Goal: Transaction & Acquisition: Purchase product/service

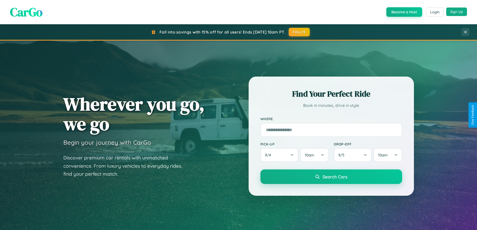
click at [456, 12] on button "Sign Up" at bounding box center [456, 12] width 21 height 9
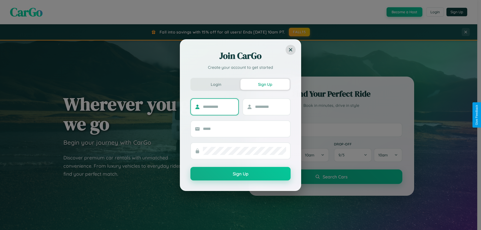
click at [218, 107] on input "text" at bounding box center [218, 107] width 31 height 8
type input "******"
click at [270, 107] on input "text" at bounding box center [270, 107] width 31 height 8
type input "****"
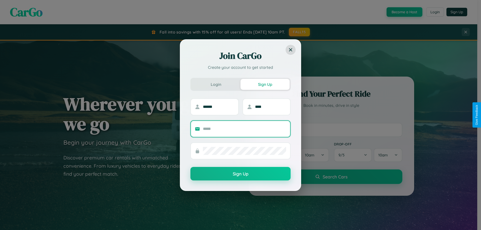
click at [244, 129] on input "text" at bounding box center [244, 129] width 83 height 8
type input "**********"
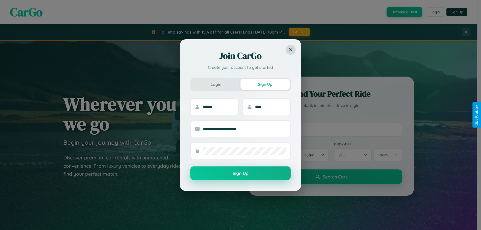
click at [240, 173] on button "Sign Up" at bounding box center [240, 173] width 100 height 14
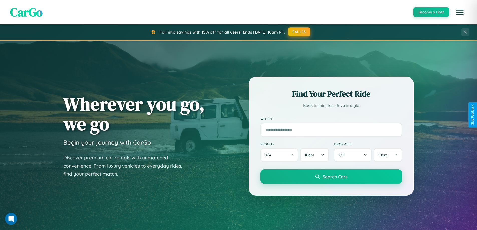
click at [299, 32] on button "FALL15" at bounding box center [299, 31] width 22 height 9
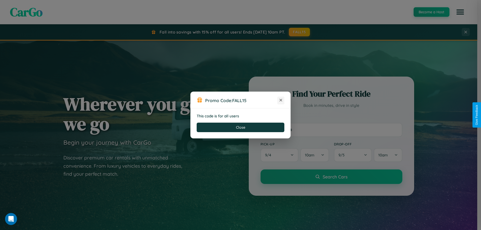
click at [281, 100] on icon at bounding box center [280, 100] width 5 height 5
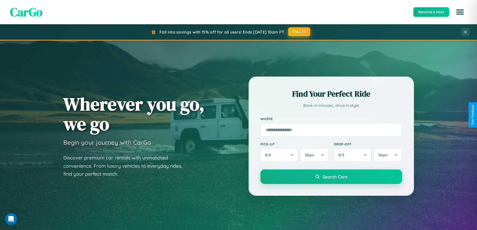
click at [299, 32] on button "FALL15" at bounding box center [299, 31] width 22 height 9
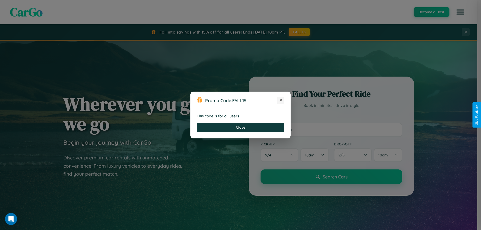
click at [281, 100] on icon at bounding box center [280, 100] width 5 height 5
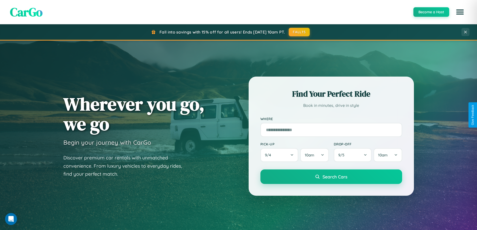
scroll to position [586, 0]
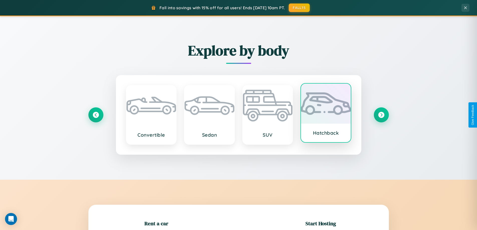
click at [326, 114] on div at bounding box center [326, 104] width 50 height 40
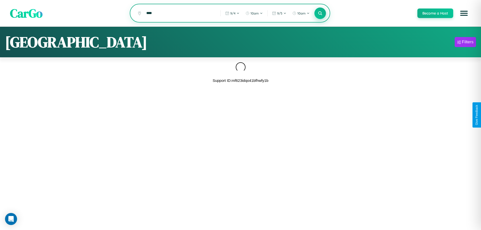
click at [320, 14] on icon at bounding box center [319, 13] width 5 height 5
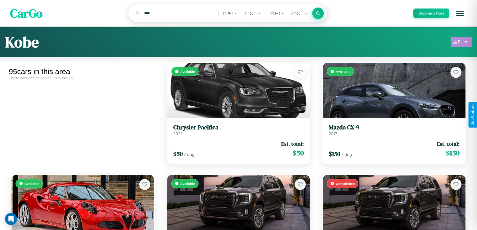
click at [461, 43] on div "Filters" at bounding box center [464, 42] width 12 height 5
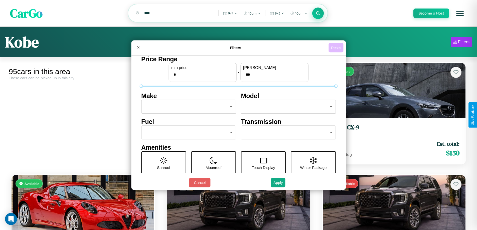
click at [336, 48] on button "Reset" at bounding box center [335, 47] width 15 height 9
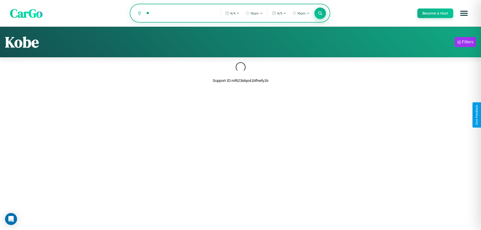
type input "*"
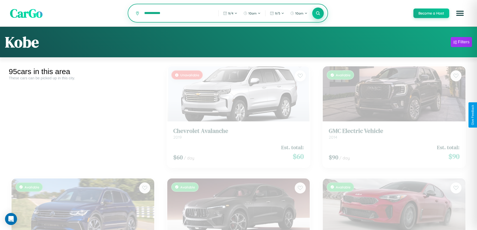
type input "**********"
click at [318, 14] on icon at bounding box center [318, 13] width 5 height 5
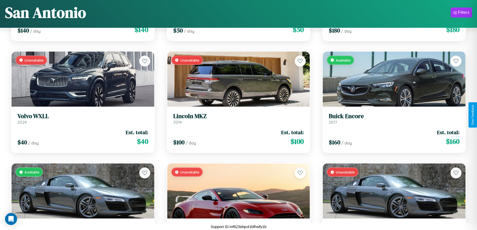
scroll to position [3320, 0]
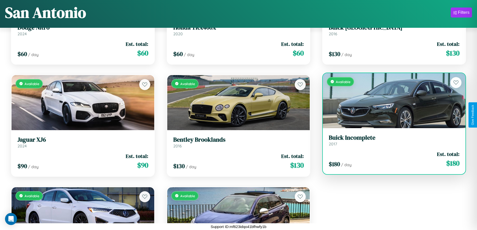
click at [391, 140] on h3 "Buick Incomplete" at bounding box center [394, 137] width 131 height 7
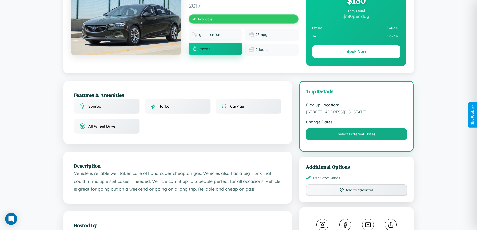
scroll to position [54, 0]
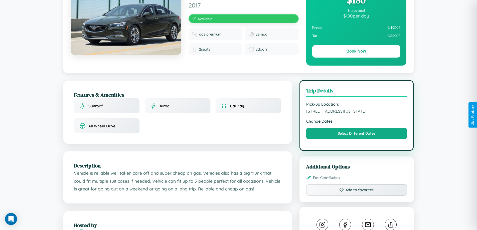
click at [356, 114] on span "[STREET_ADDRESS][US_STATE]" at bounding box center [356, 111] width 101 height 5
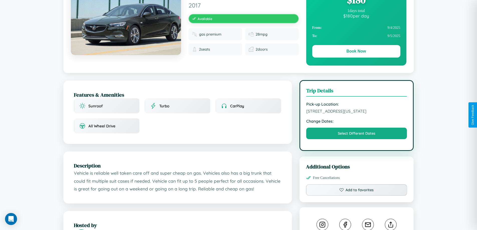
click at [356, 114] on span "[STREET_ADDRESS][US_STATE]" at bounding box center [356, 111] width 101 height 5
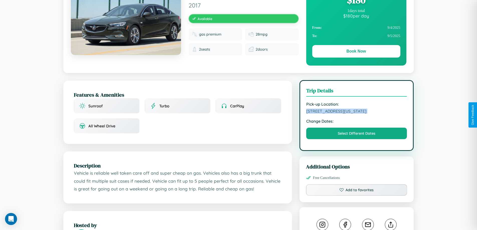
click at [356, 114] on span "[STREET_ADDRESS][US_STATE]" at bounding box center [356, 111] width 101 height 5
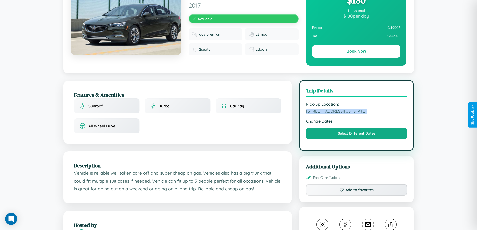
click at [356, 114] on span "[STREET_ADDRESS][US_STATE]" at bounding box center [356, 111] width 101 height 5
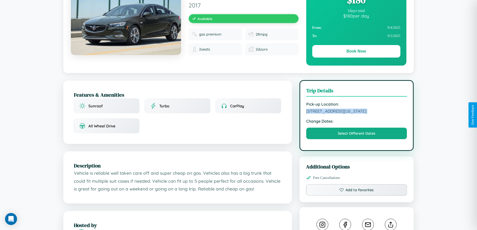
click at [356, 114] on span "[STREET_ADDRESS][US_STATE]" at bounding box center [356, 111] width 101 height 5
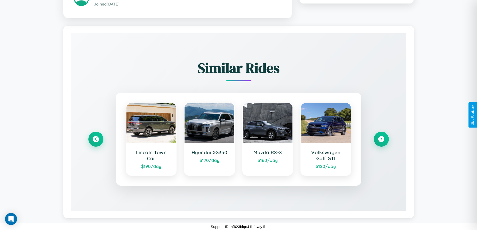
scroll to position [293, 0]
click at [381, 139] on icon at bounding box center [381, 139] width 7 height 7
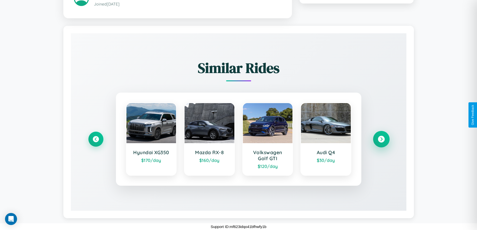
click at [381, 139] on icon at bounding box center [381, 139] width 7 height 7
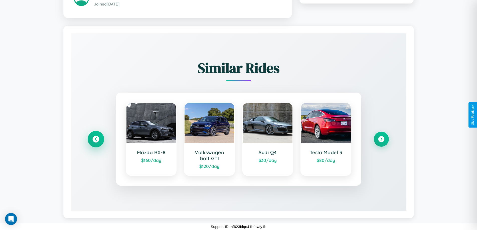
click at [96, 139] on icon at bounding box center [95, 139] width 7 height 7
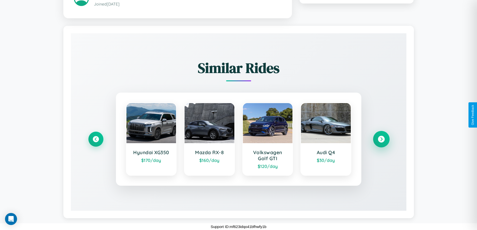
click at [381, 139] on icon at bounding box center [381, 139] width 7 height 7
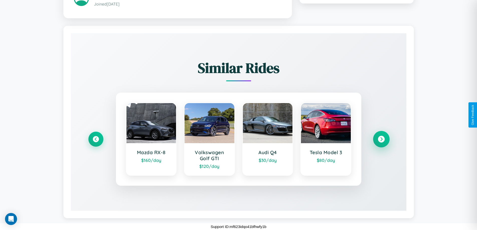
click at [381, 139] on icon at bounding box center [381, 139] width 7 height 7
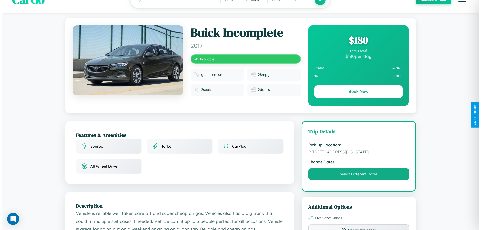
scroll to position [0, 0]
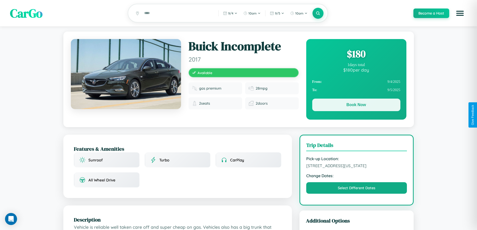
click at [356, 106] on button "Book Now" at bounding box center [356, 105] width 88 height 13
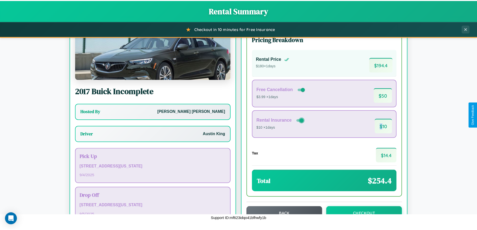
scroll to position [36, 0]
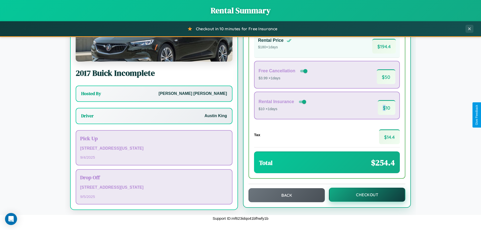
click at [363, 195] on button "Checkout" at bounding box center [367, 195] width 76 height 14
